Goal: Task Accomplishment & Management: Complete application form

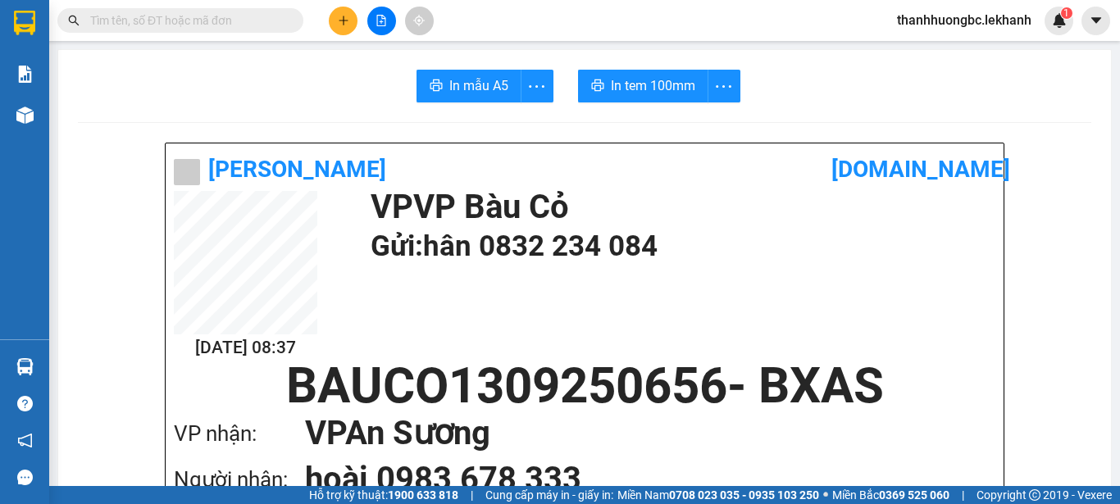
click at [345, 11] on button at bounding box center [343, 21] width 29 height 29
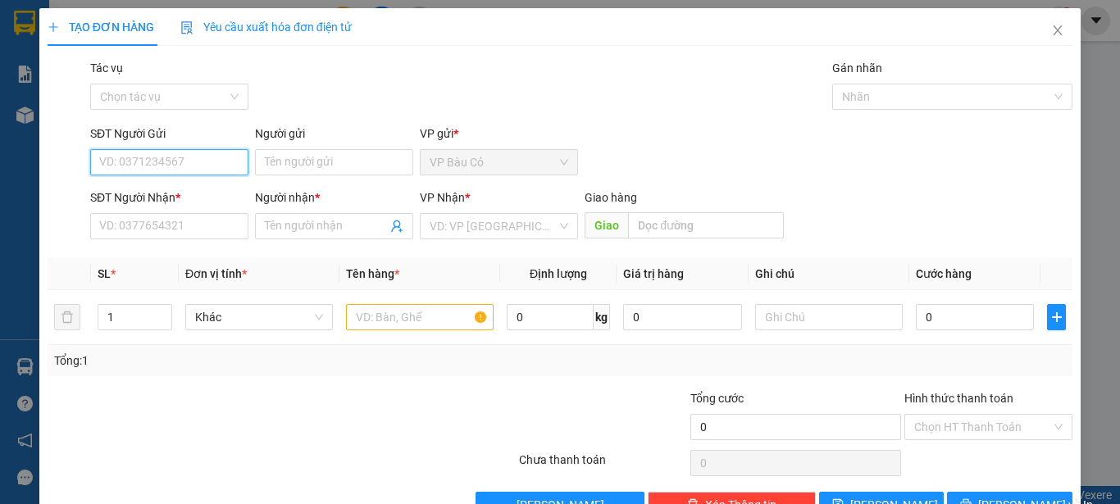
click at [210, 158] on input "SĐT Người Gửi" at bounding box center [169, 162] width 158 height 26
click at [180, 199] on div "0985559873 - thoáng" at bounding box center [167, 195] width 137 height 18
type input "0985559873"
type input "thoáng"
type input "0906692658"
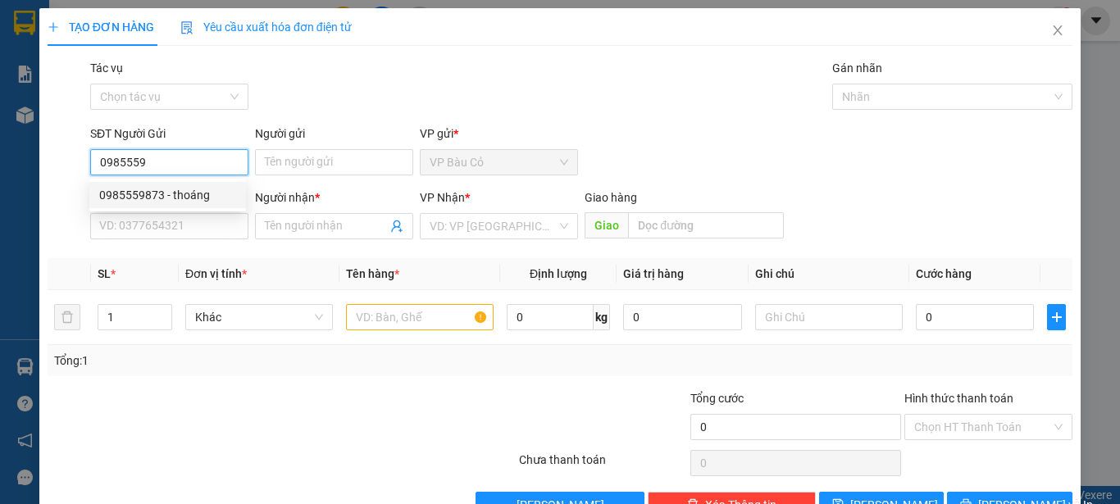
type input "phương"
type input "60.000"
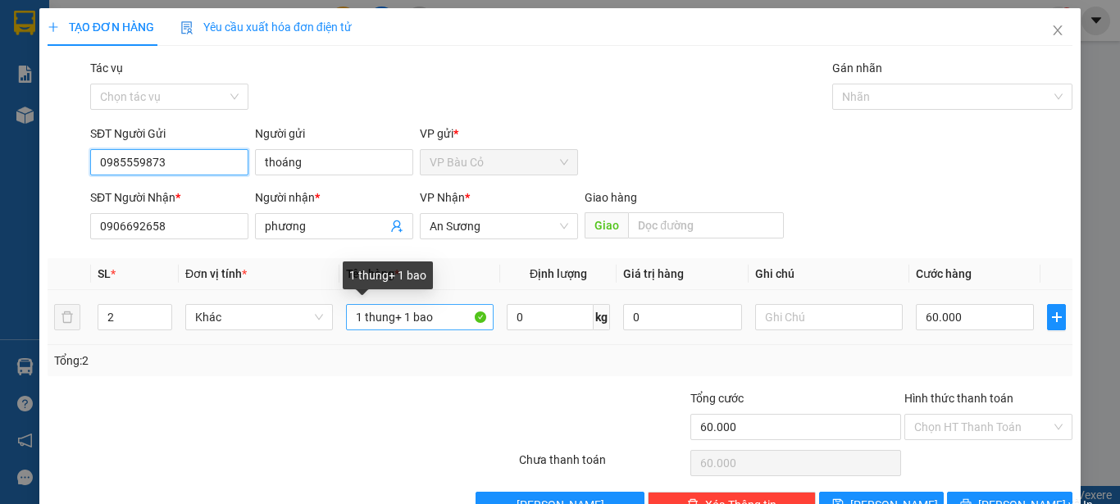
type input "0985559873"
drag, startPoint x: 395, startPoint y: 320, endPoint x: 463, endPoint y: 319, distance: 68.1
click at [463, 319] on input "1 thung+ 1 bao" at bounding box center [420, 317] width 148 height 26
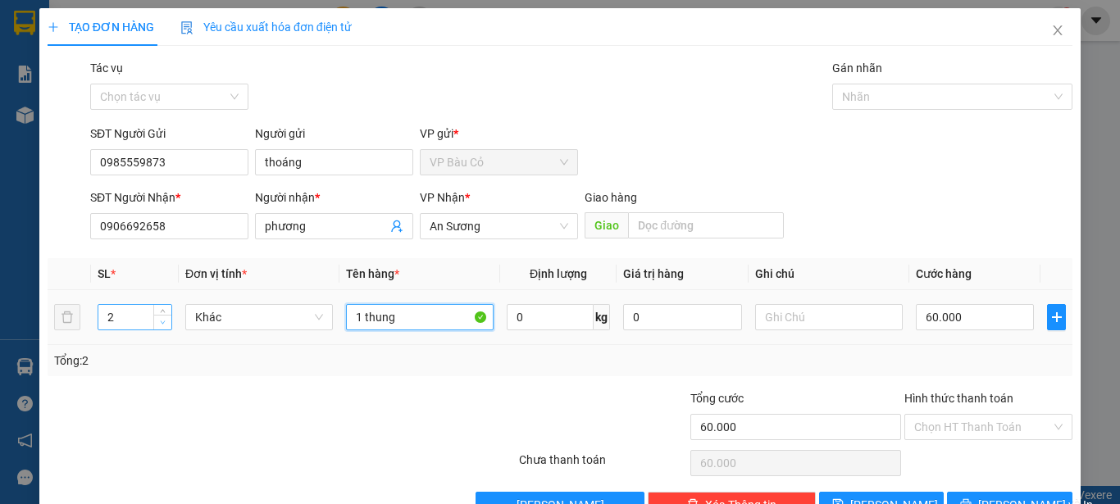
type input "1 thung"
type input "1"
click at [163, 325] on icon "down" at bounding box center [163, 323] width 6 height 6
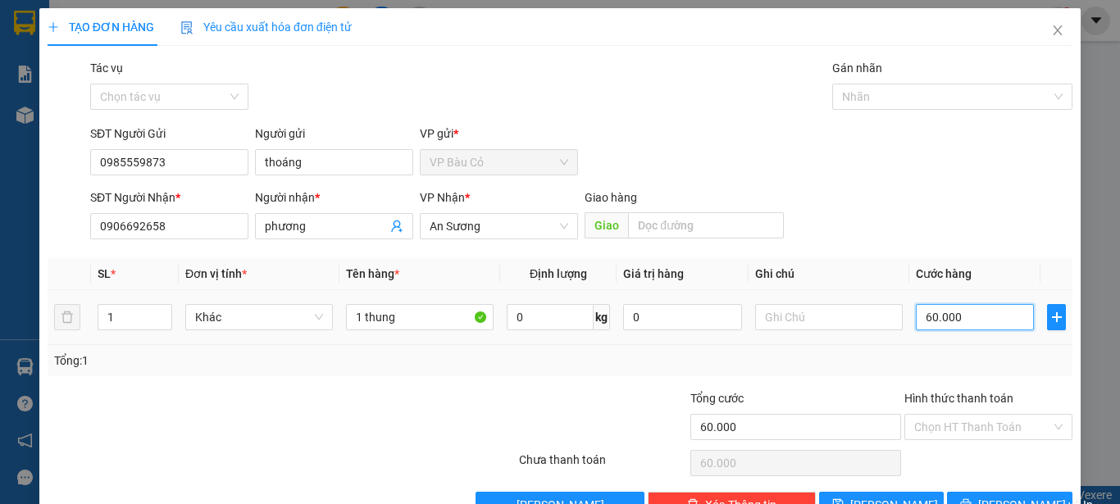
click at [974, 316] on input "60.000" at bounding box center [975, 317] width 118 height 26
type input "3"
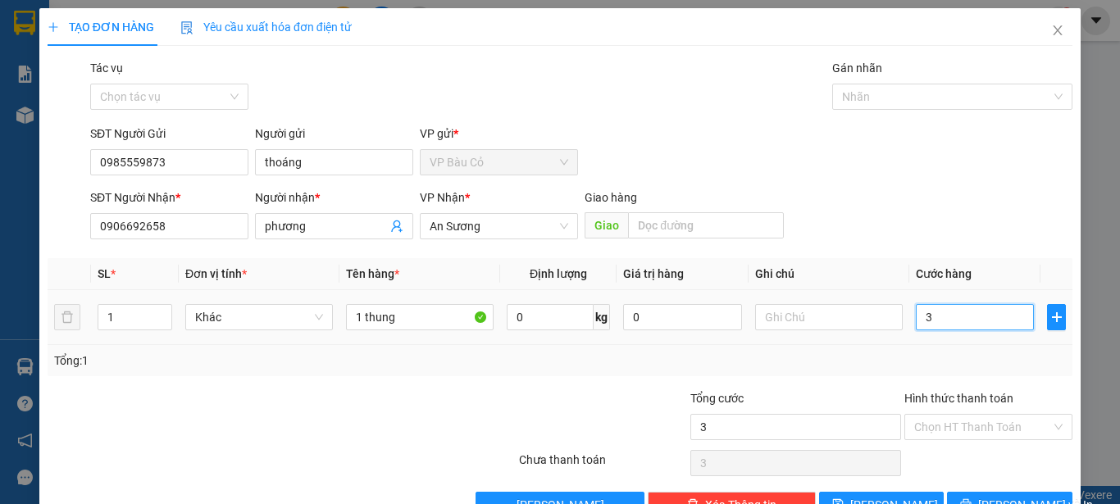
type input "30"
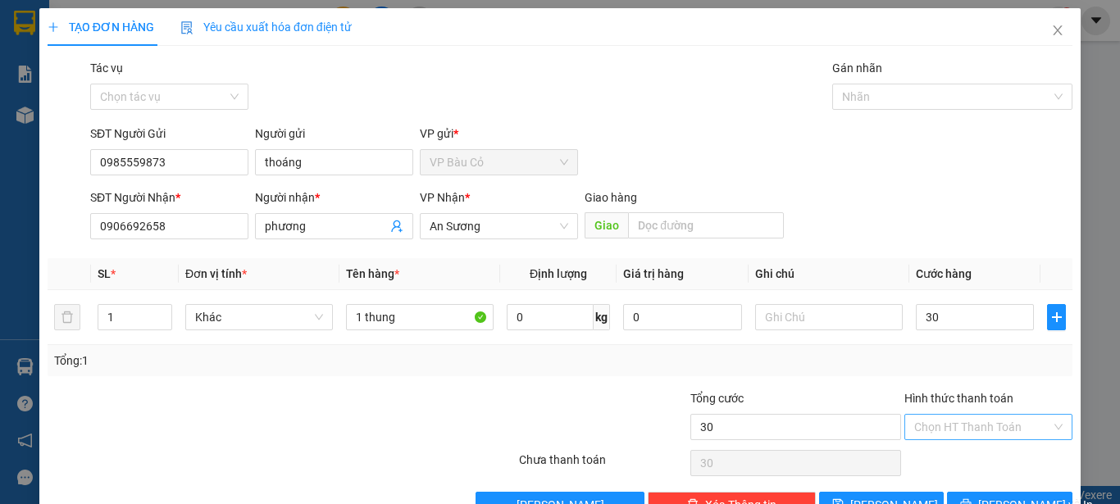
type input "30.000"
click at [924, 431] on input "Hình thức thanh toán" at bounding box center [983, 427] width 137 height 25
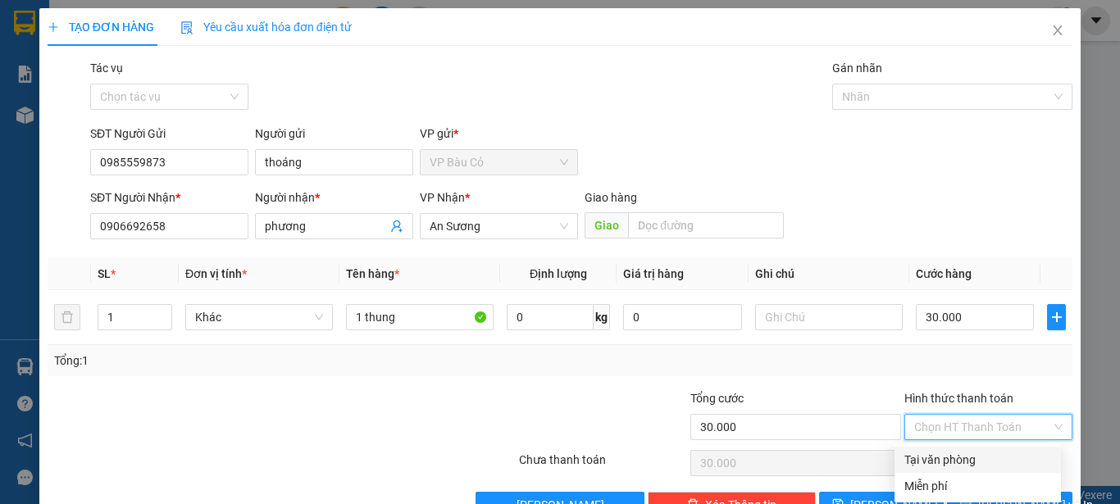
click at [913, 465] on div "Tại văn phòng" at bounding box center [978, 460] width 147 height 18
type input "0"
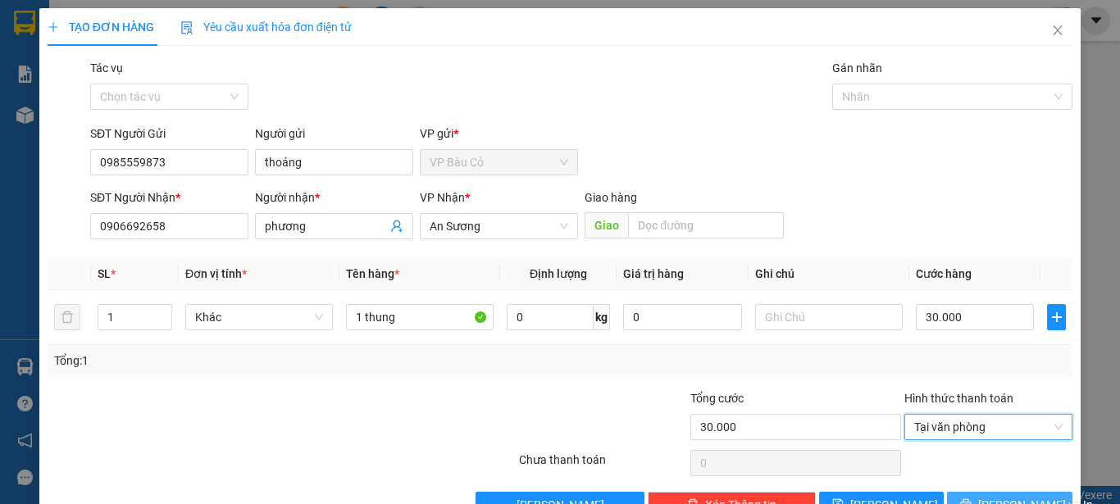
scroll to position [46, 0]
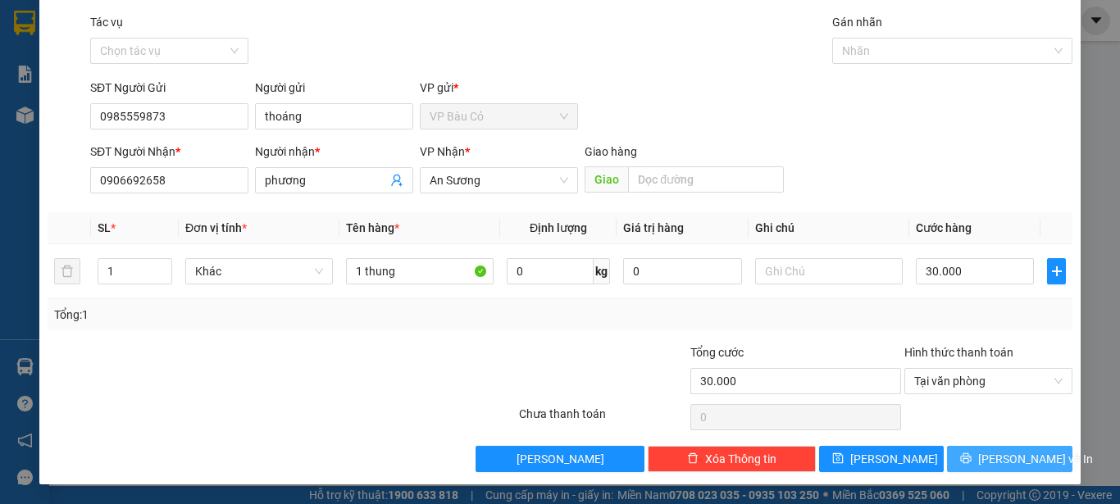
click at [1003, 463] on span "[PERSON_NAME] và In" at bounding box center [1036, 459] width 115 height 18
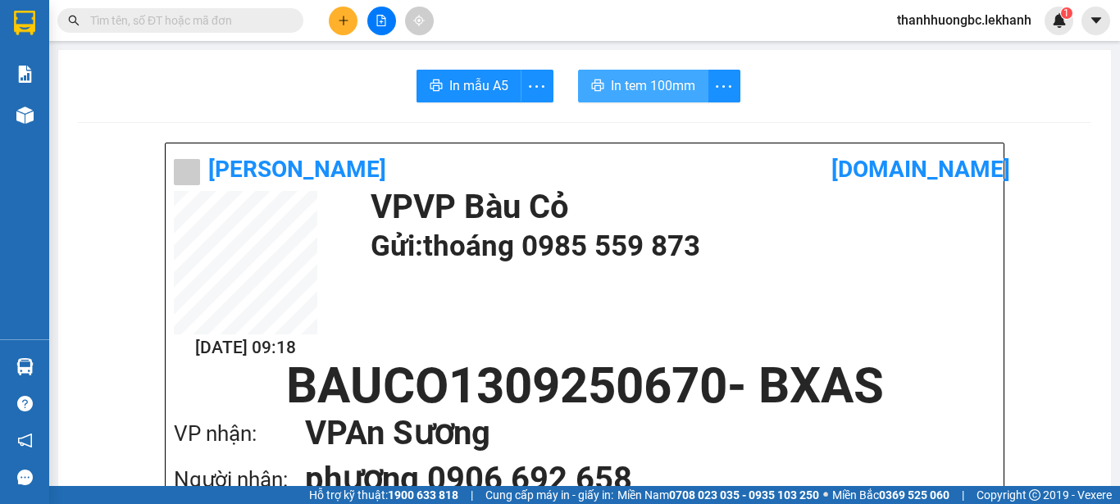
click at [678, 95] on span "In tem 100mm" at bounding box center [653, 85] width 84 height 21
